Goal: Transaction & Acquisition: Purchase product/service

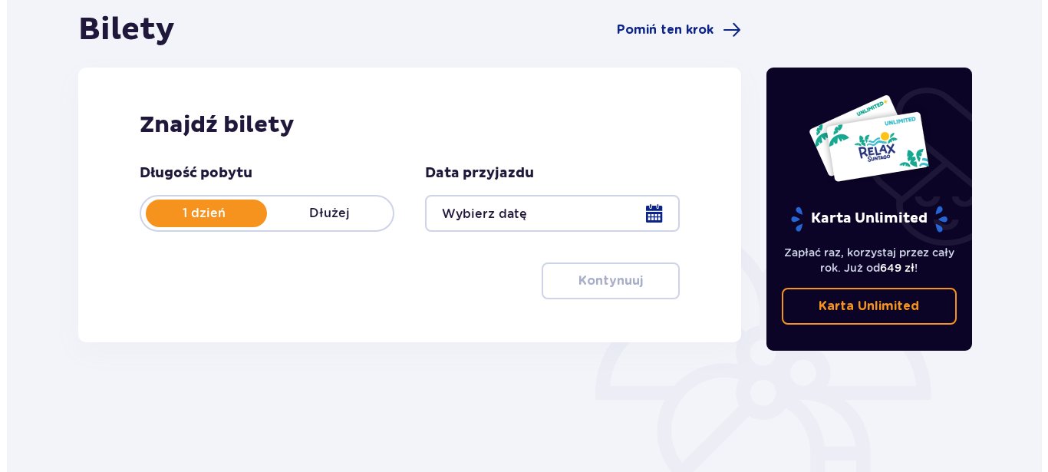
scroll to position [156, 0]
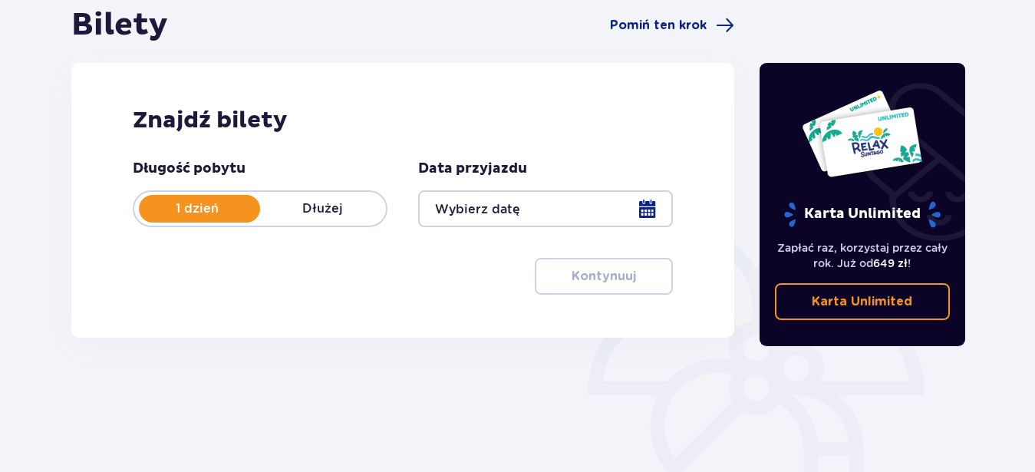
click at [643, 207] on div at bounding box center [545, 208] width 255 height 37
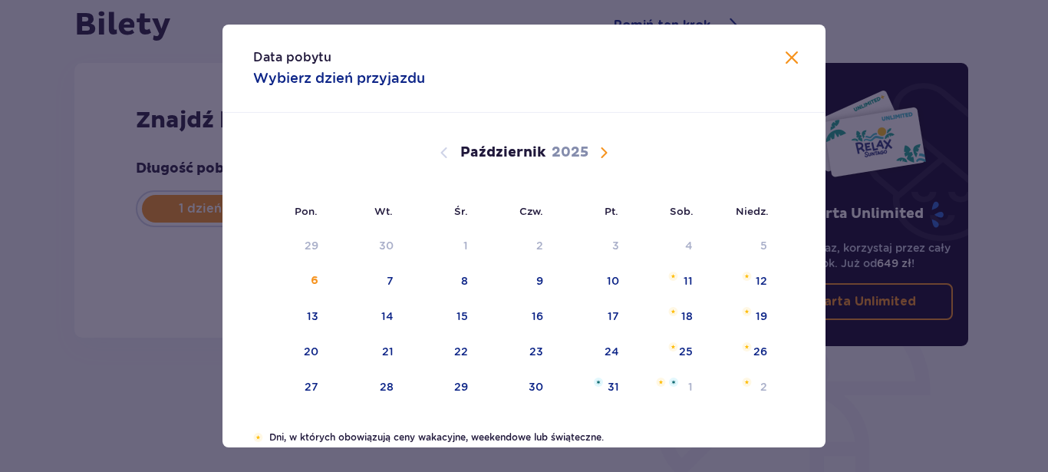
click at [602, 151] on span "Następny miesiąc" at bounding box center [603, 152] width 18 height 18
click at [598, 151] on span "Następny miesiąc" at bounding box center [603, 152] width 18 height 18
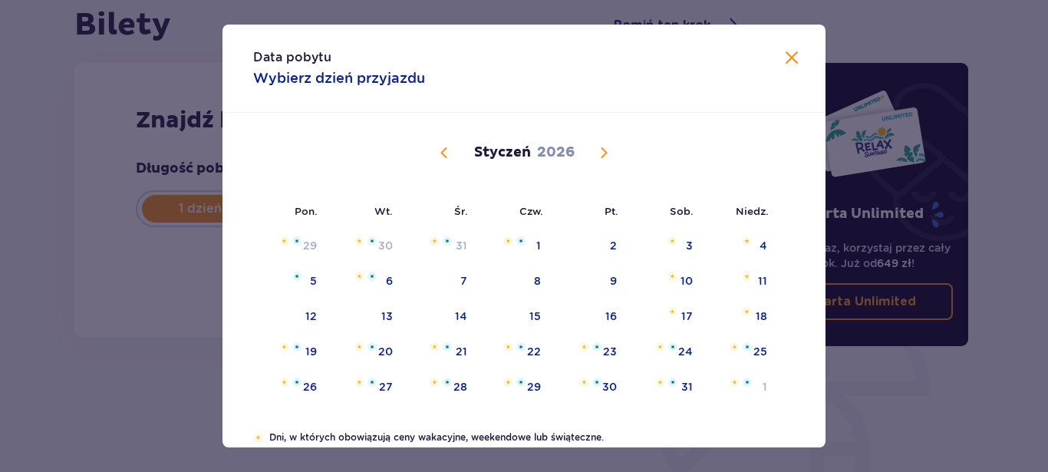
click at [598, 151] on span "Następny miesiąc" at bounding box center [603, 152] width 18 height 18
click at [599, 157] on span "Następny miesiąc" at bounding box center [603, 152] width 18 height 18
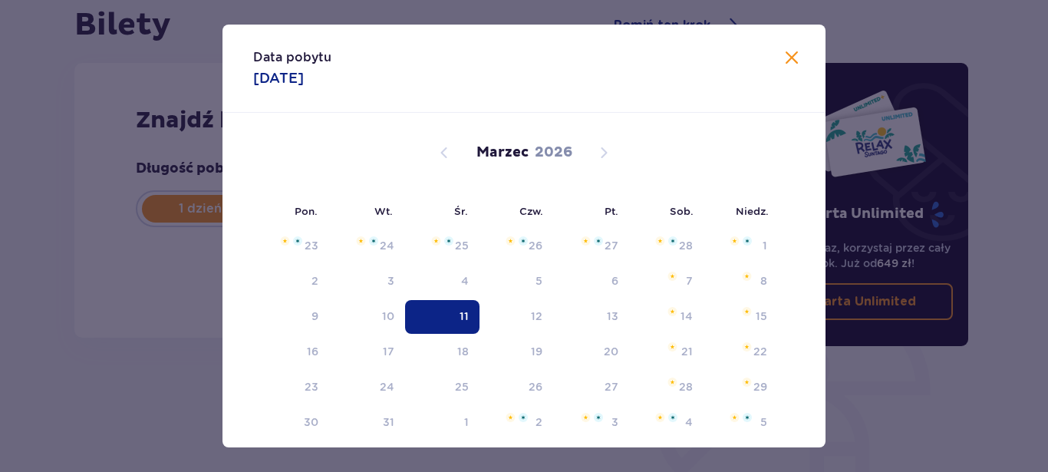
scroll to position [131, 0]
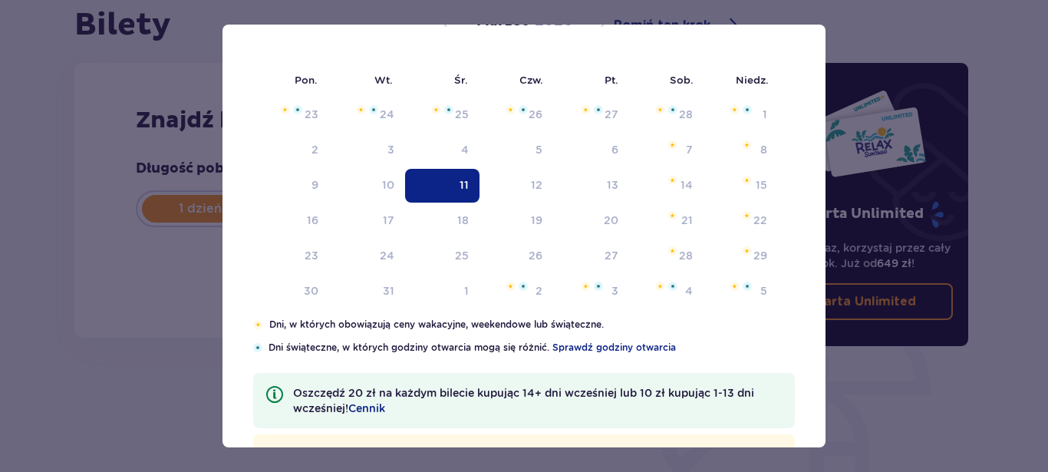
click at [815, 30] on div "Karta Unlimited Zapłać raz, korzystaj przez cały rok. Już od 649 zł ! Karta Unl…" at bounding box center [866, 269] width 230 height 527
click at [820, 31] on div "Karta Unlimited Zapłać raz, korzystaj przez cały rok. Już od 649 zł ! Karta Unl…" at bounding box center [866, 269] width 230 height 527
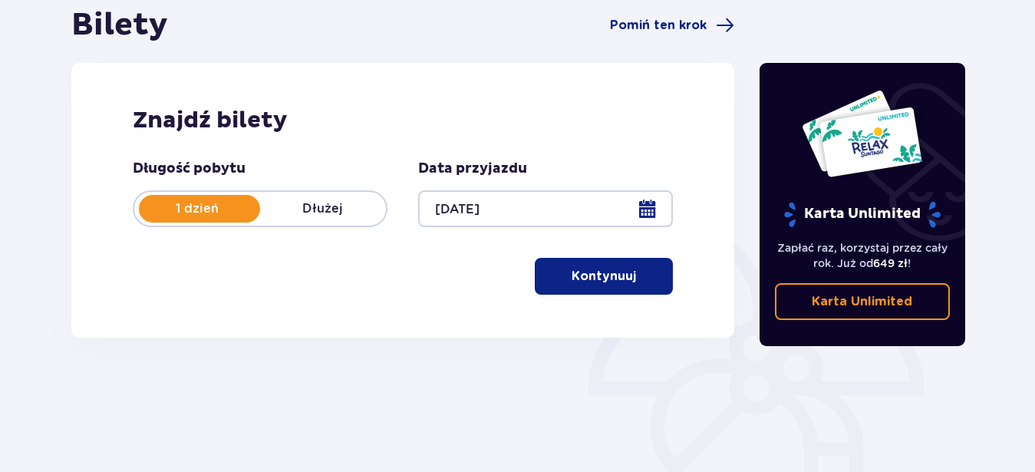
click at [647, 213] on div at bounding box center [545, 208] width 255 height 37
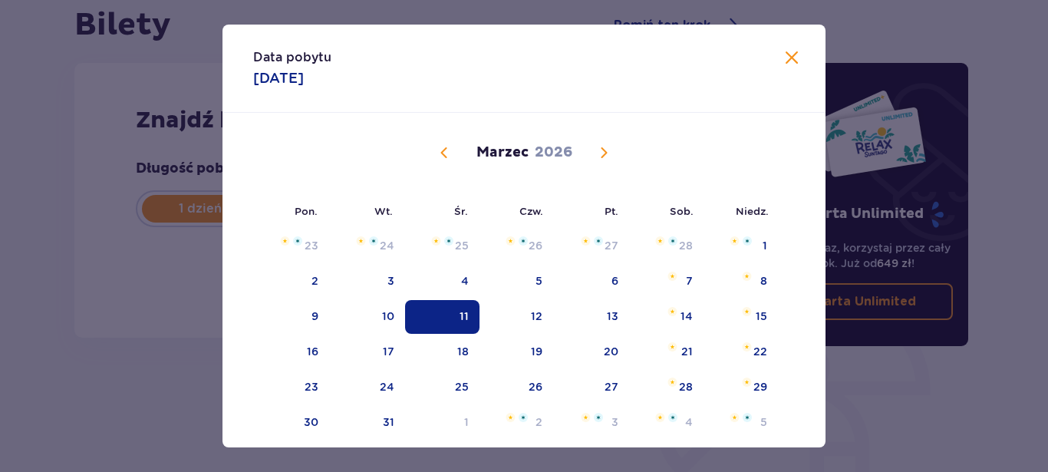
click at [437, 150] on span "Poprzedni miesiąc" at bounding box center [444, 152] width 18 height 18
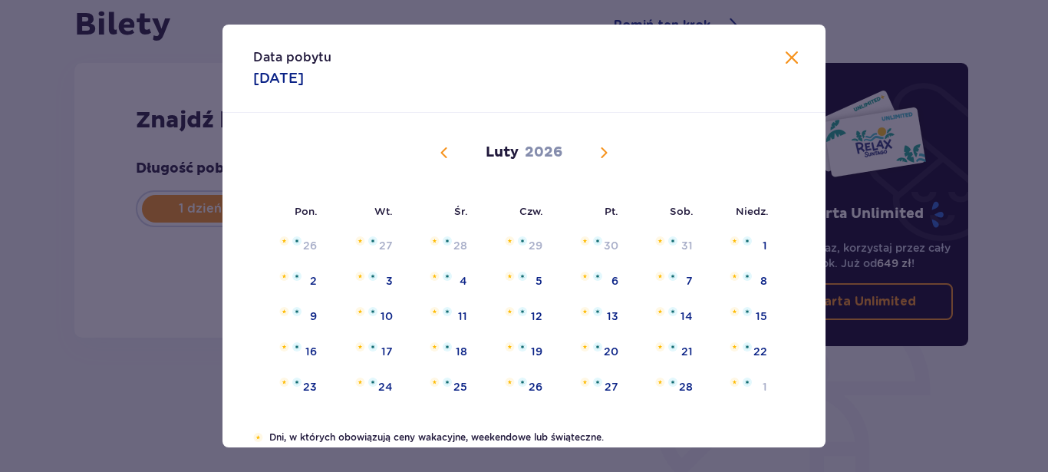
click at [437, 150] on span "Poprzedni miesiąc" at bounding box center [444, 152] width 18 height 18
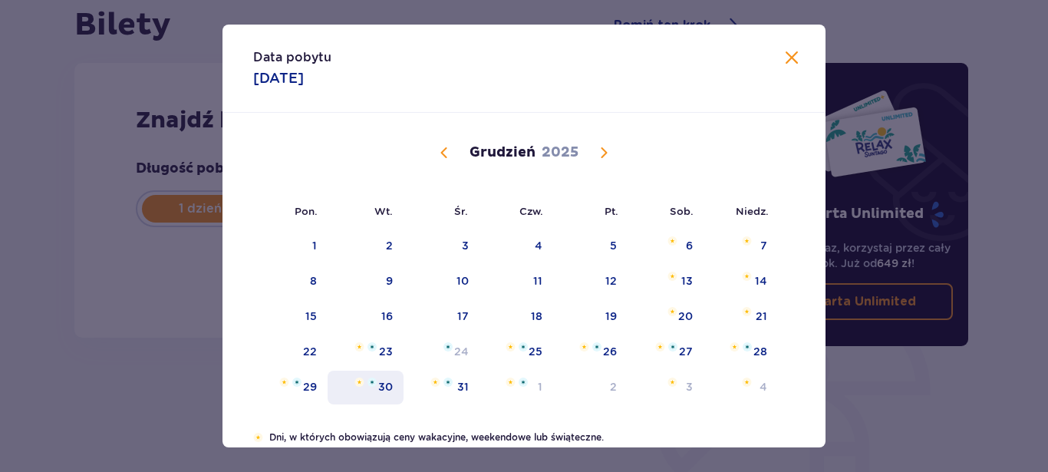
click at [391, 381] on div "30" at bounding box center [365, 387] width 76 height 34
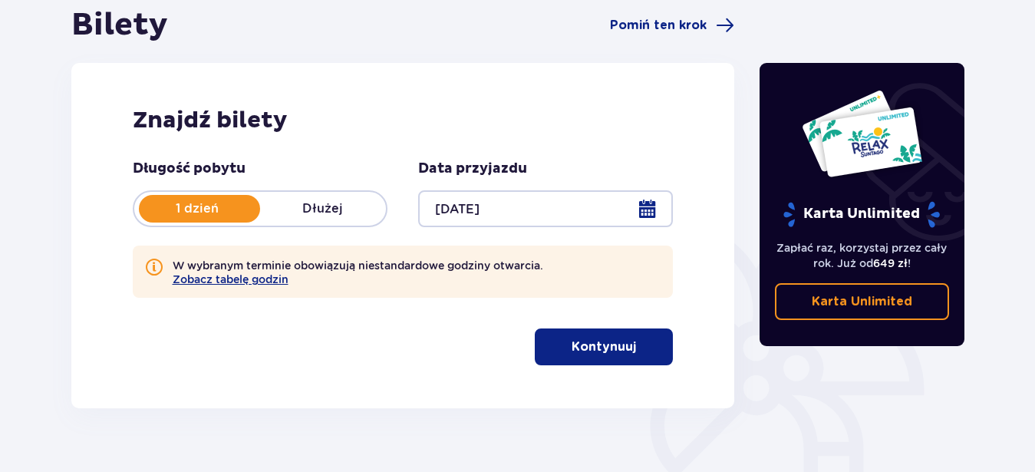
type input "[DATE]"
click at [229, 281] on button "Zobacz tabelę godzin" at bounding box center [231, 279] width 116 height 12
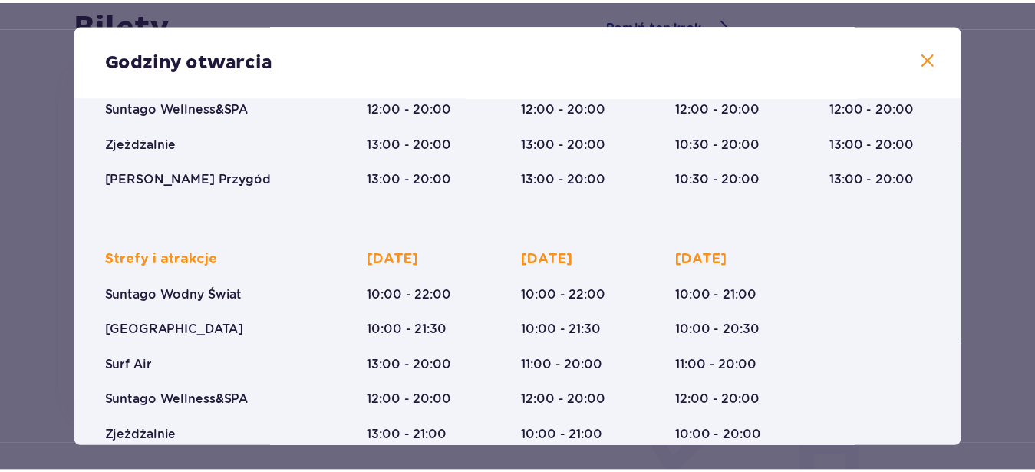
scroll to position [340, 0]
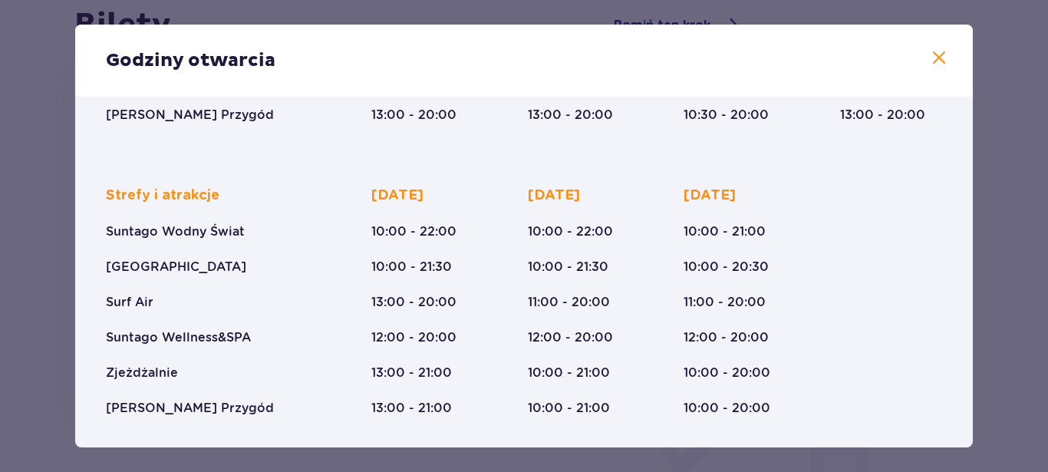
click at [930, 53] on span at bounding box center [939, 58] width 18 height 18
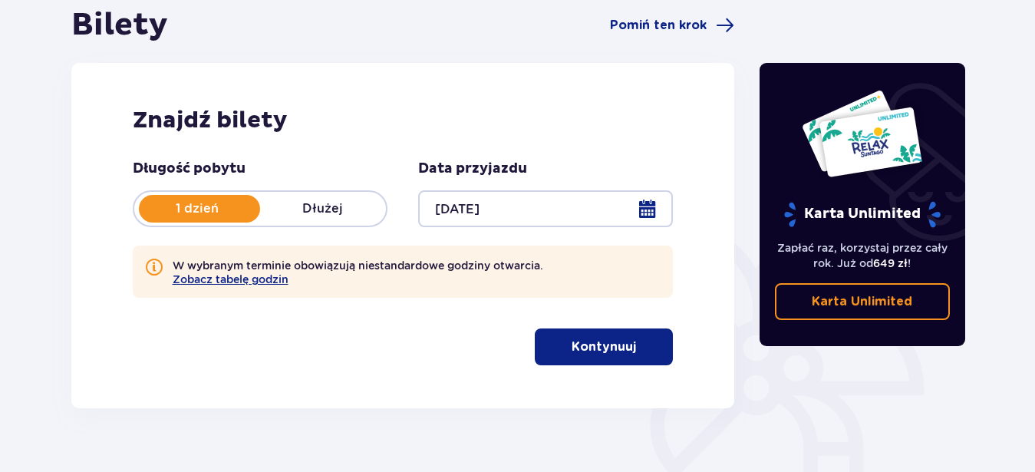
click at [609, 354] on p "Kontynuuj" at bounding box center [603, 346] width 64 height 17
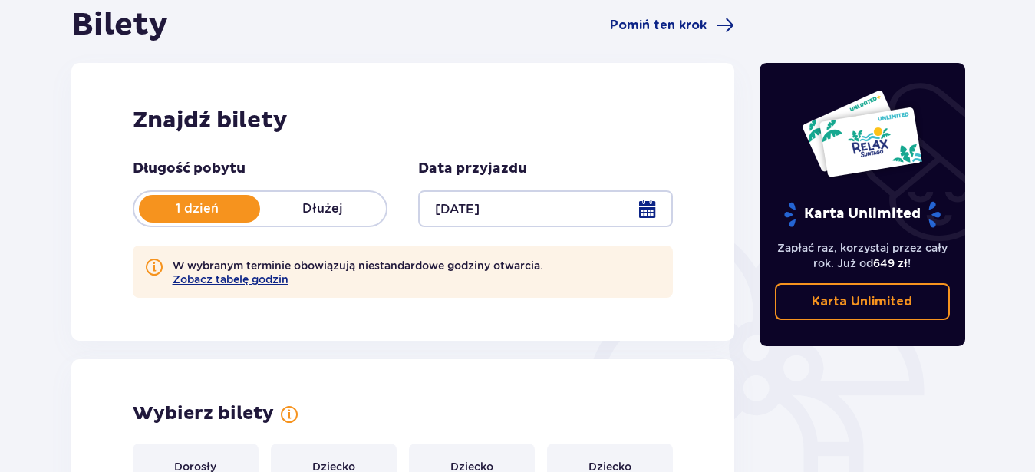
scroll to position [497, 0]
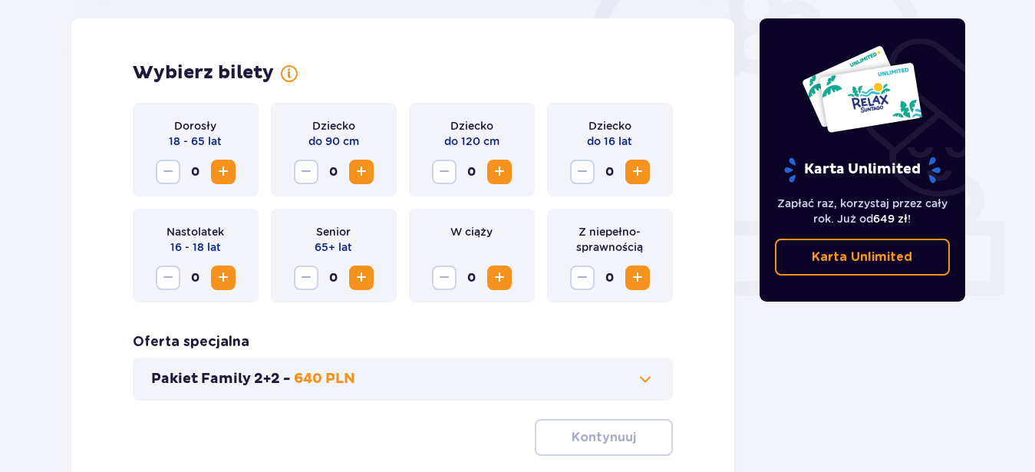
click at [221, 166] on span "Zwiększ" at bounding box center [223, 172] width 18 height 18
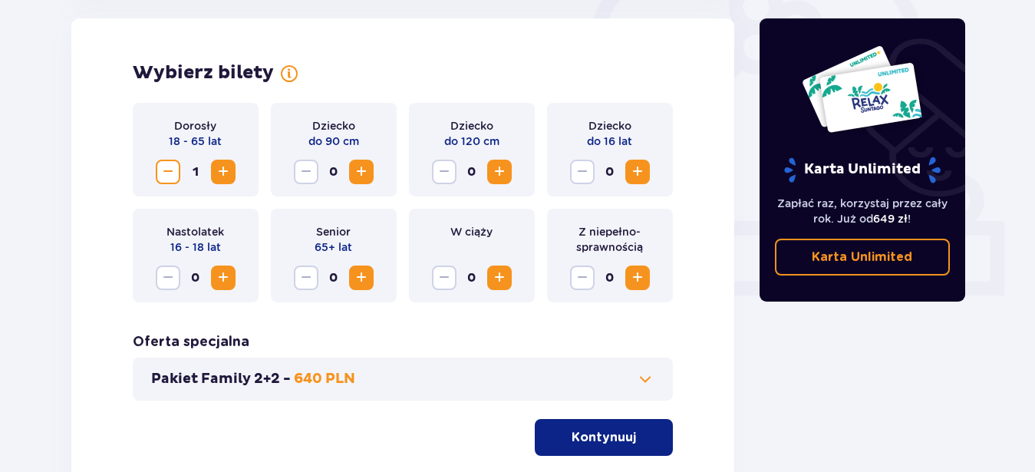
click at [221, 166] on span "Zwiększ" at bounding box center [223, 172] width 18 height 18
click at [642, 175] on span "Zwiększ" at bounding box center [637, 172] width 18 height 18
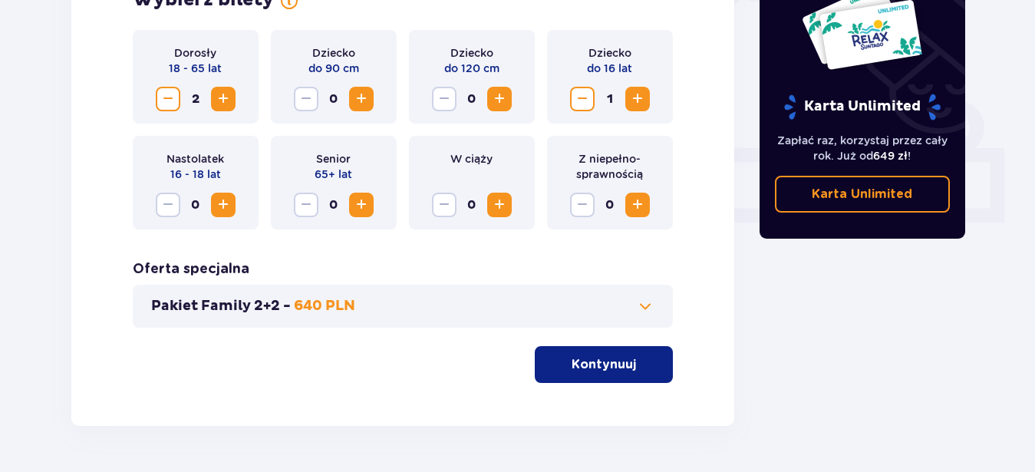
scroll to position [575, 0]
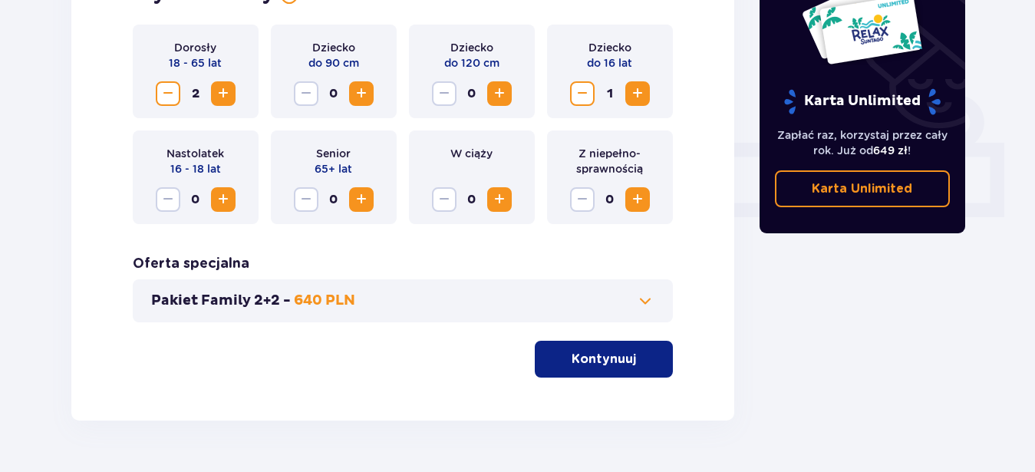
click at [643, 300] on span at bounding box center [645, 300] width 18 height 18
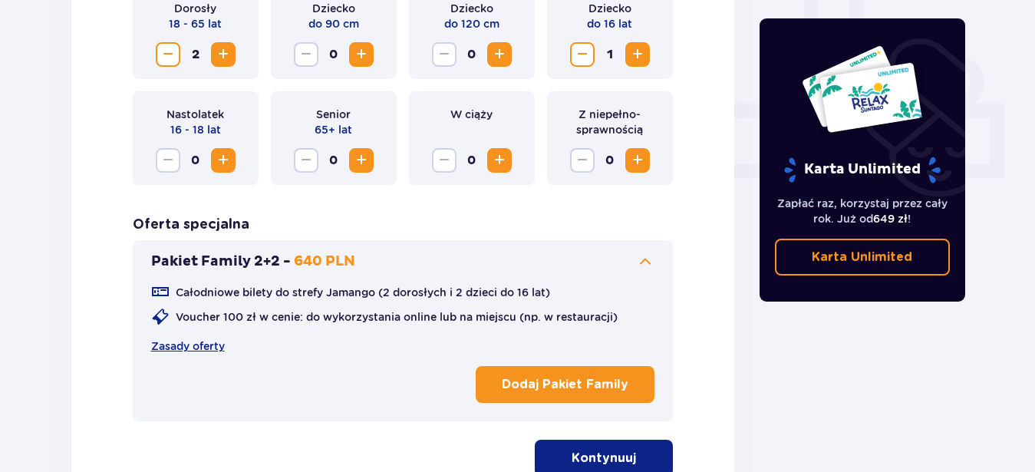
scroll to position [653, 0]
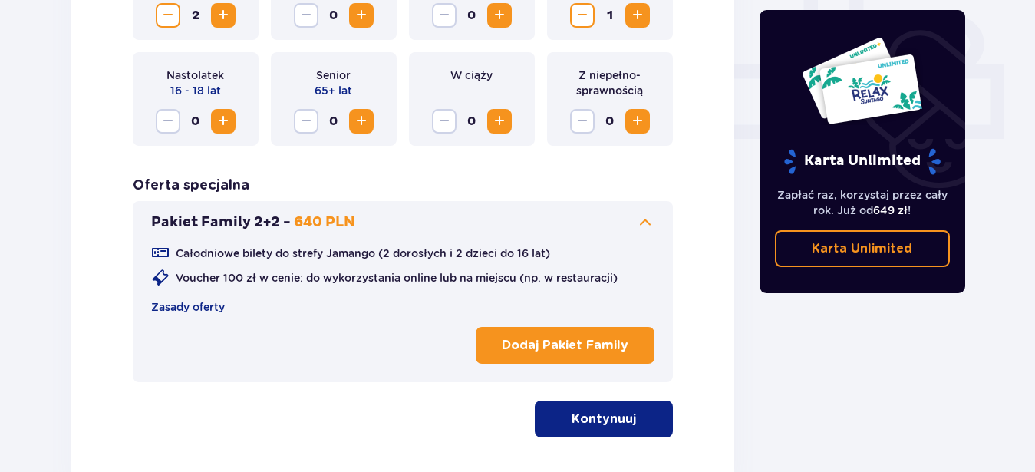
click at [637, 426] on span "button" at bounding box center [639, 419] width 18 height 18
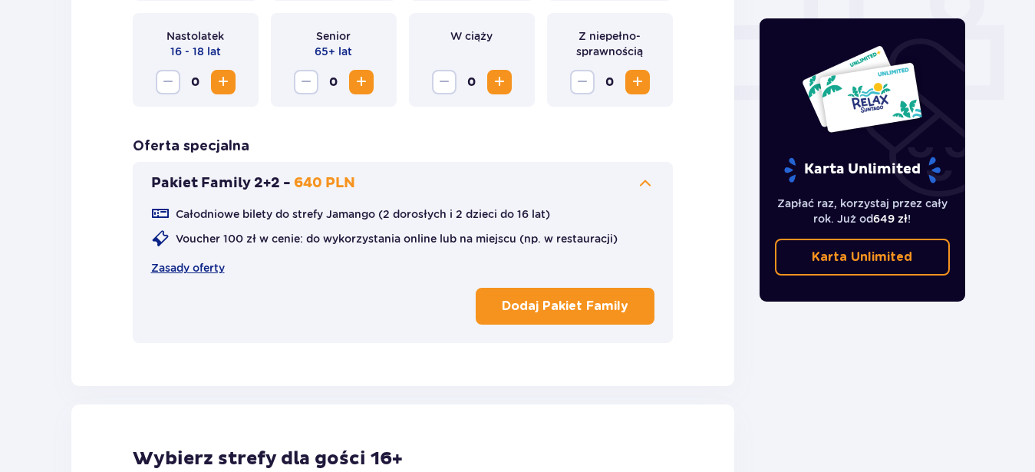
scroll to position [1060, 0]
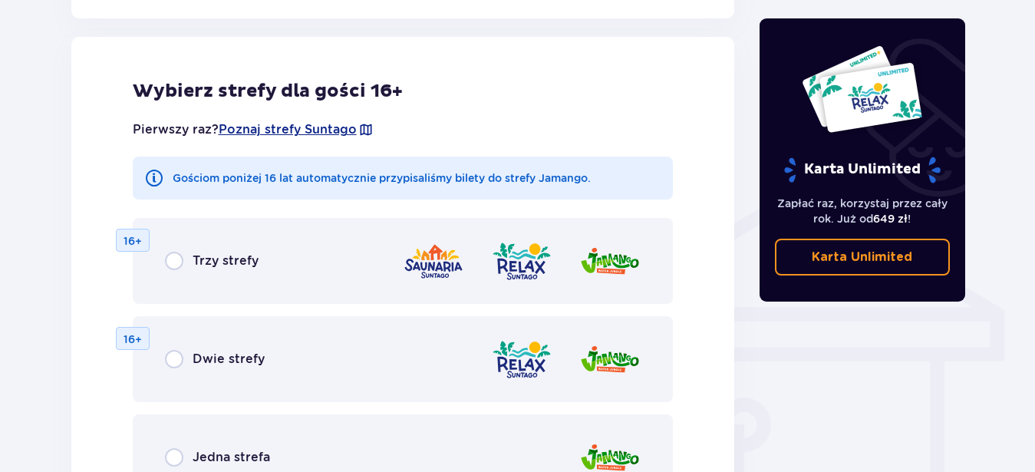
click at [693, 404] on div "Wybierz strefy dla gości 16+ Pierwszy raz? Poznaj strefy Suntago Gościom poniże…" at bounding box center [402, 322] width 663 height 571
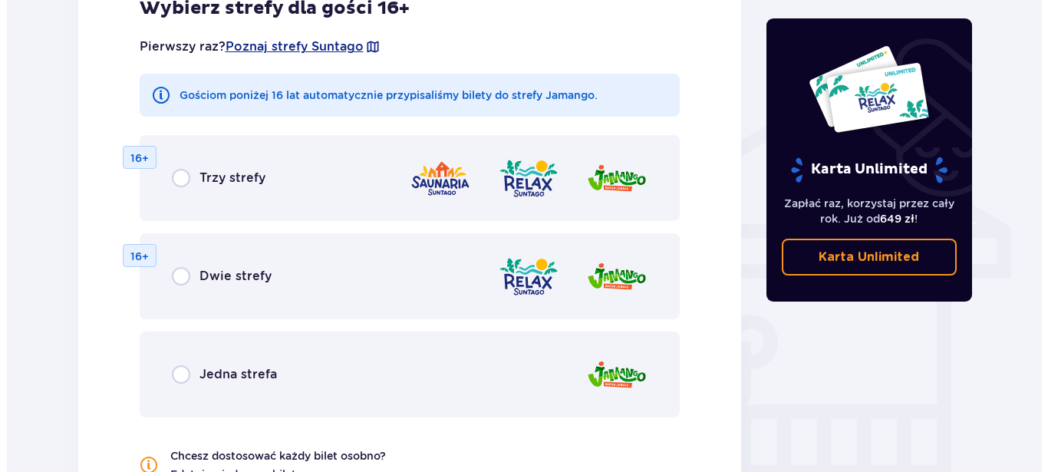
scroll to position [1138, 0]
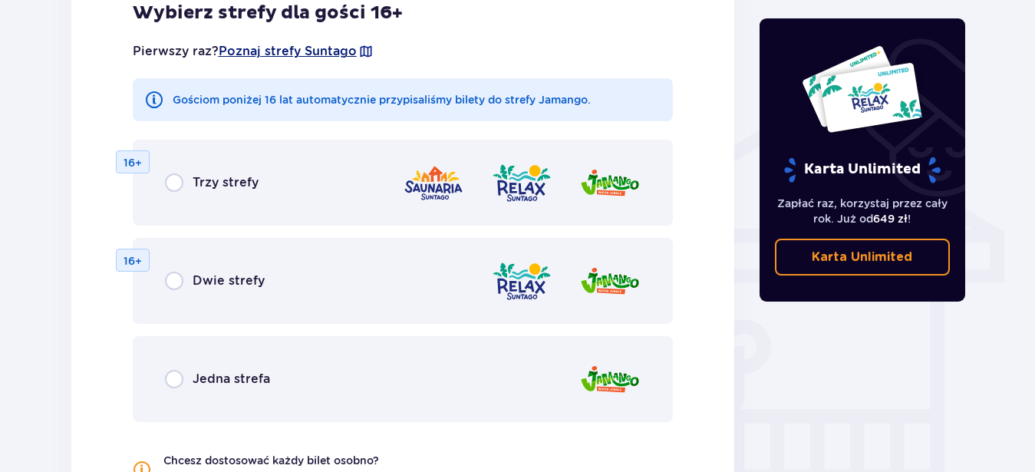
click at [302, 57] on span "Poznaj strefy Suntago" at bounding box center [288, 51] width 138 height 17
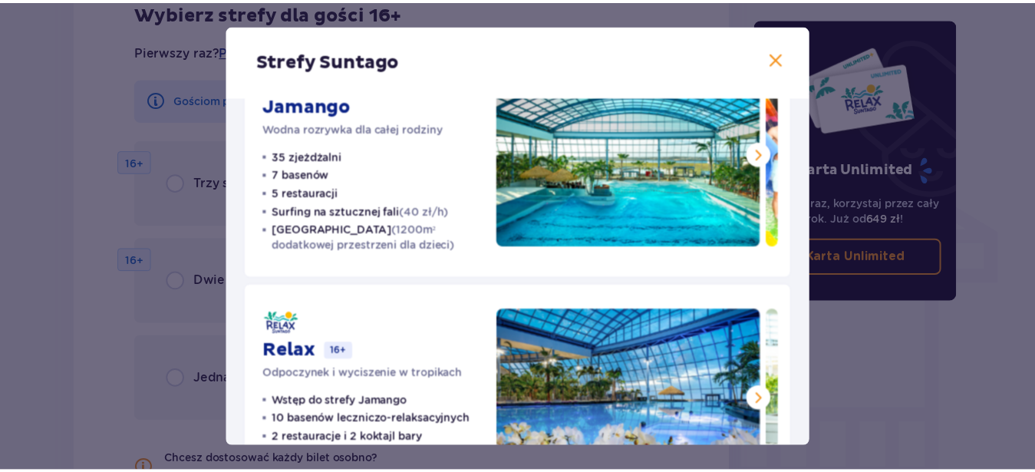
scroll to position [76, 0]
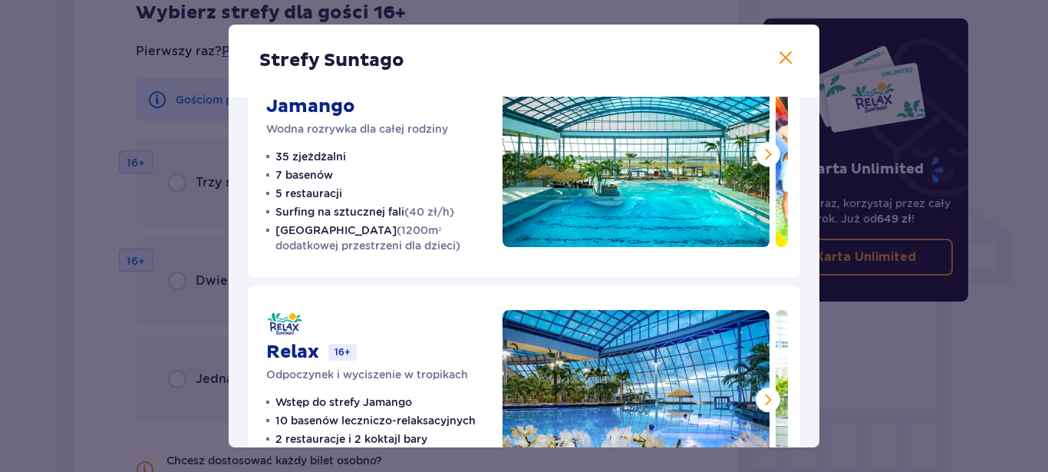
click at [776, 65] on span at bounding box center [785, 58] width 18 height 18
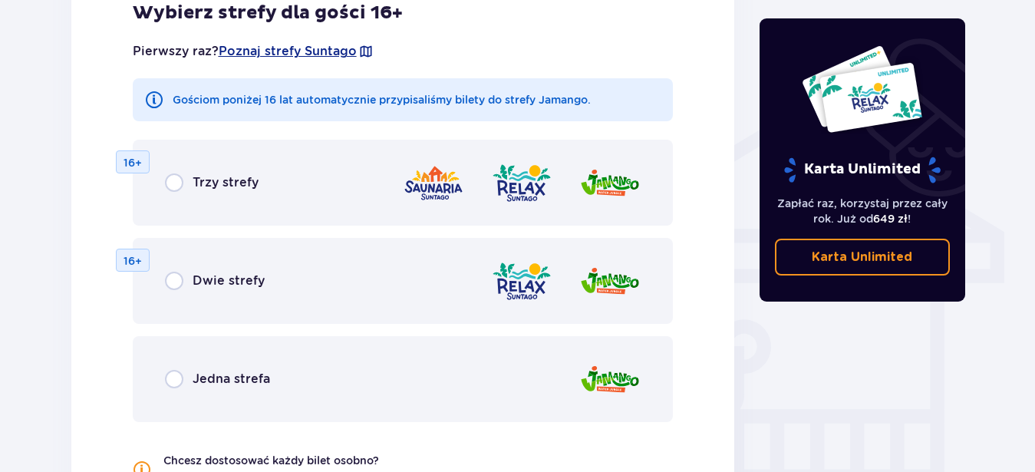
click at [178, 375] on input "radio" at bounding box center [174, 379] width 18 height 18
radio input "true"
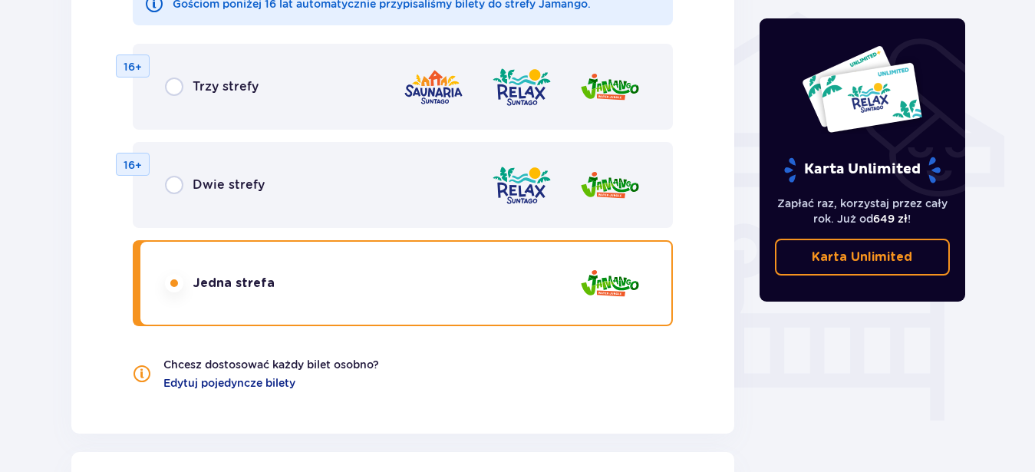
scroll to position [1649, 0]
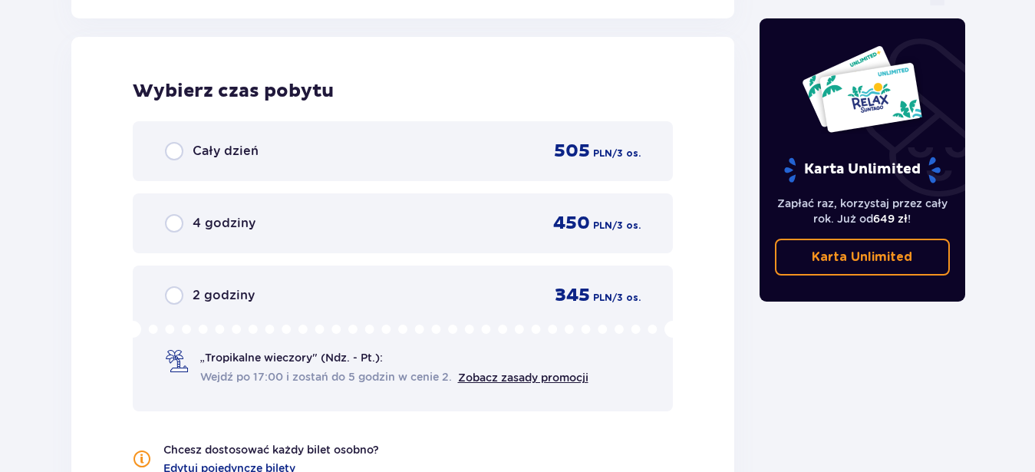
click at [173, 219] on input "radio" at bounding box center [174, 223] width 18 height 18
radio input "true"
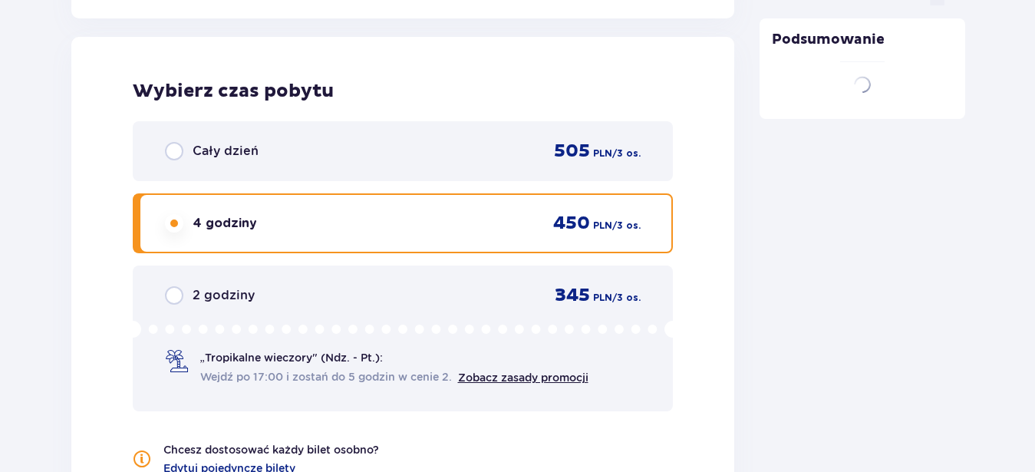
scroll to position [1843, 0]
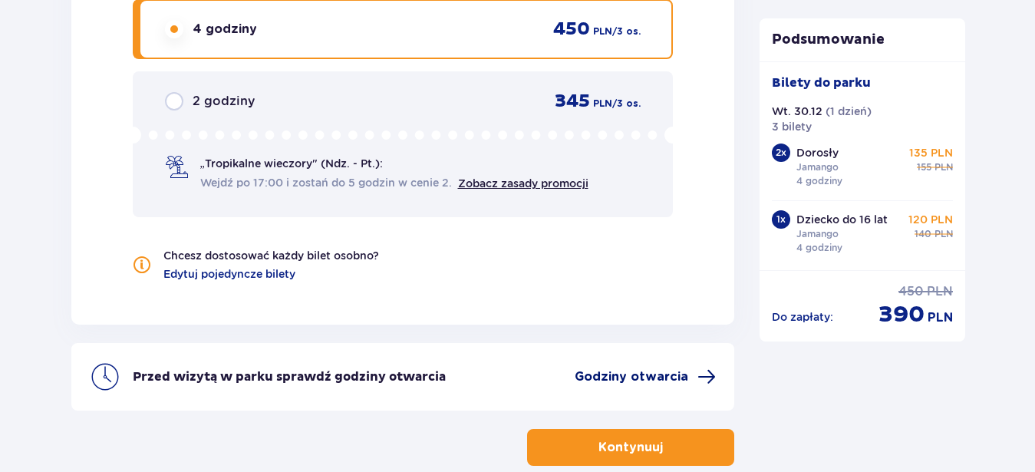
click at [640, 380] on span "Godziny otwarcia" at bounding box center [631, 376] width 114 height 17
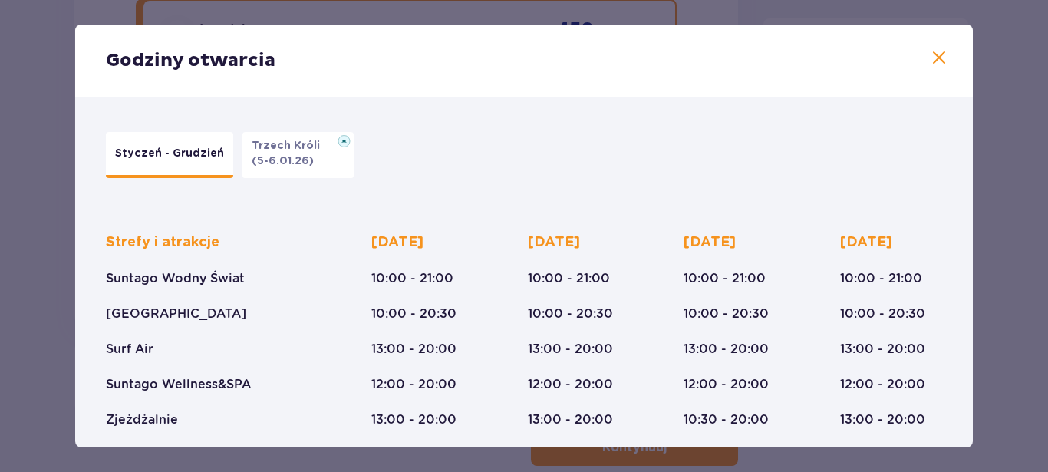
click at [930, 57] on span at bounding box center [939, 58] width 18 height 18
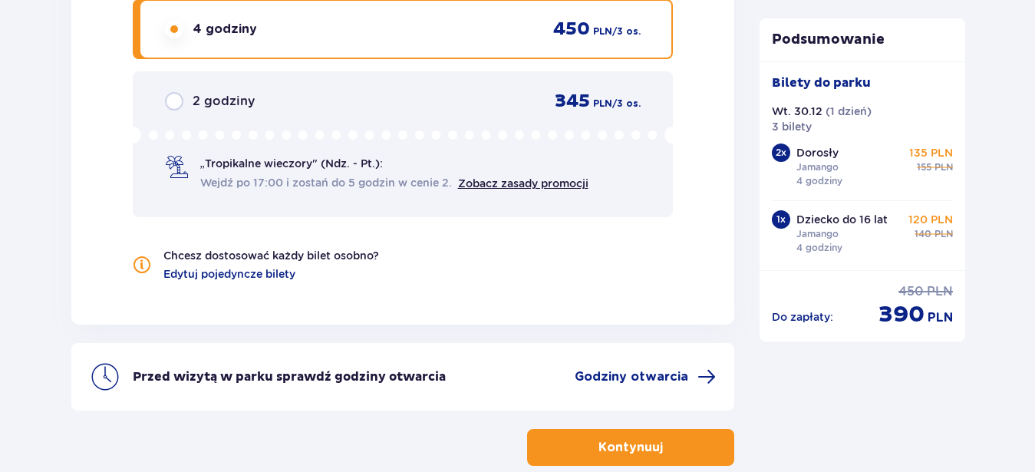
click at [683, 449] on button "Kontynuuj" at bounding box center [630, 447] width 207 height 37
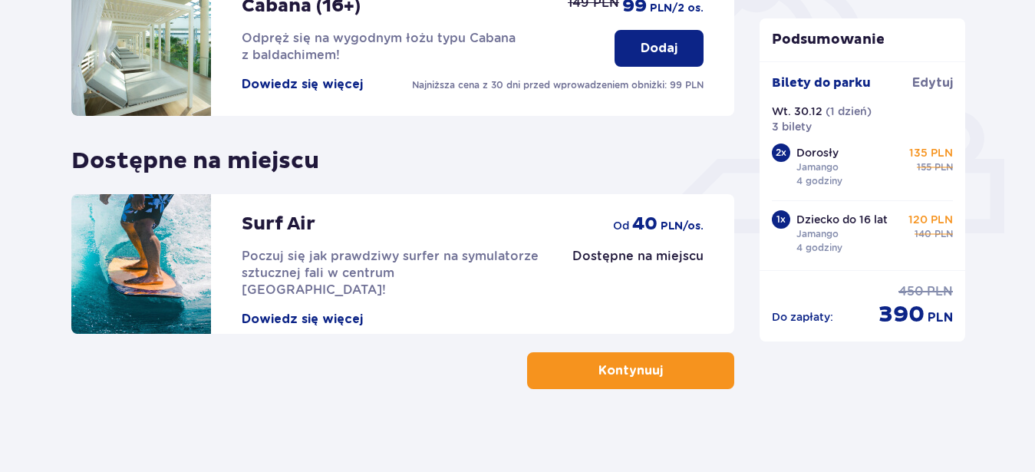
scroll to position [568, 0]
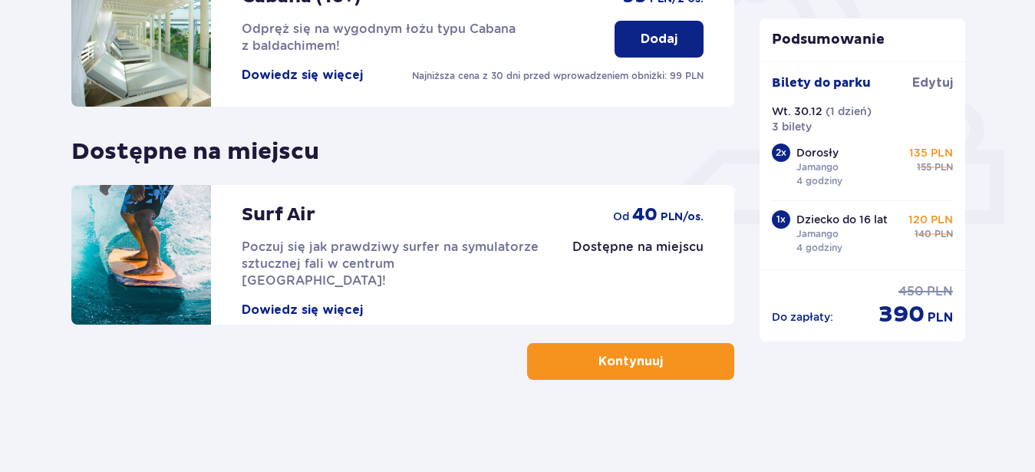
click at [668, 367] on span "button" at bounding box center [666, 361] width 18 height 18
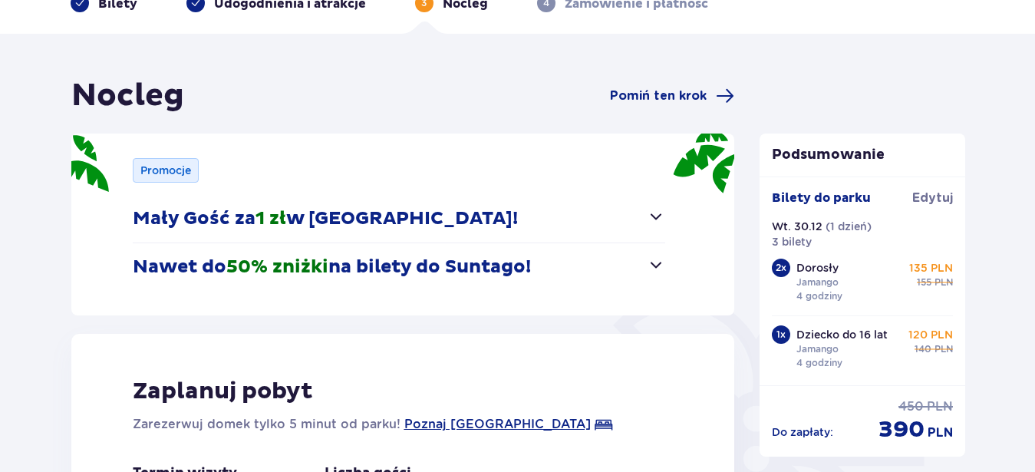
scroll to position [156, 0]
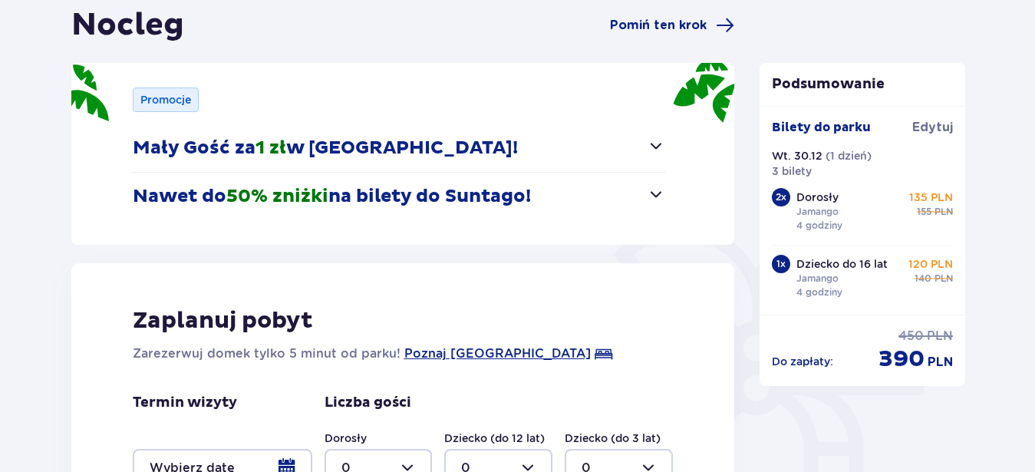
click at [655, 147] on span "button" at bounding box center [656, 146] width 18 height 18
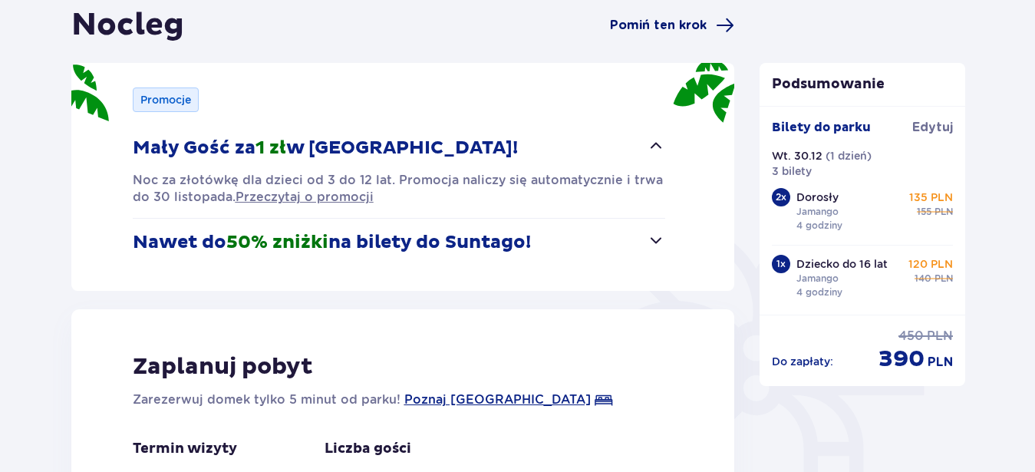
click at [700, 33] on span "Pomiń ten krok" at bounding box center [658, 25] width 97 height 17
